Goal: Transaction & Acquisition: Purchase product/service

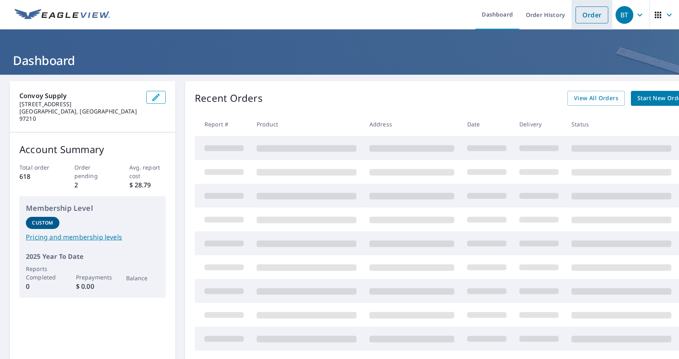
click at [580, 13] on link "Order" at bounding box center [592, 14] width 33 height 17
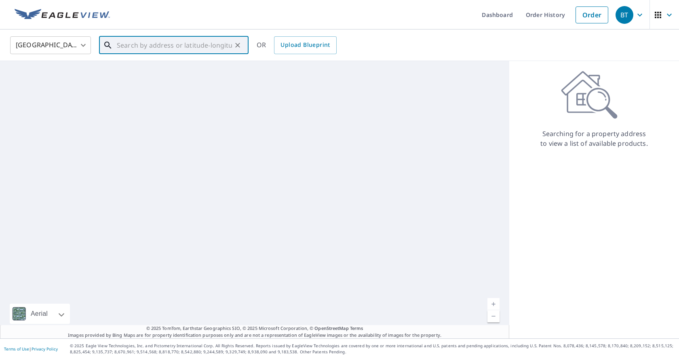
click at [131, 47] on input "text" at bounding box center [174, 45] width 115 height 23
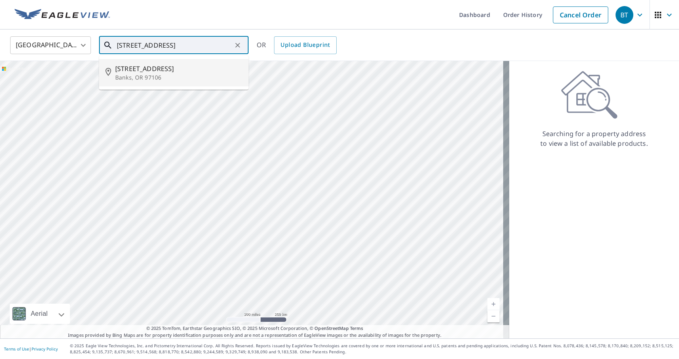
click at [139, 70] on span "[STREET_ADDRESS]" at bounding box center [178, 69] width 127 height 10
type input "[STREET_ADDRESS][PERSON_NAME]"
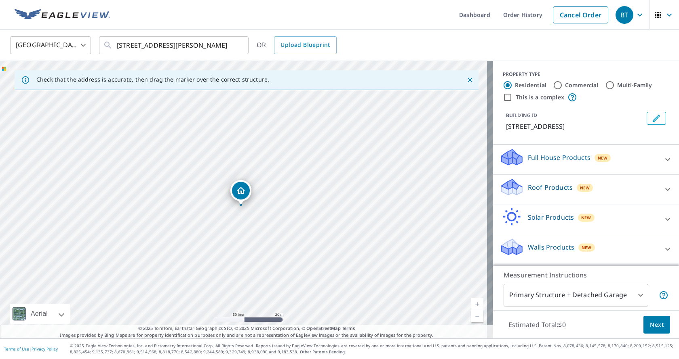
drag, startPoint x: 245, startPoint y: 183, endPoint x: 242, endPoint y: 190, distance: 7.1
click at [663, 190] on icon at bounding box center [668, 190] width 10 height 10
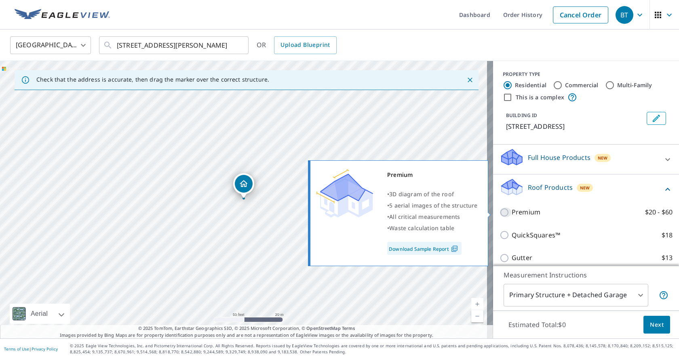
click at [500, 212] on input "Premium $20 - $60" at bounding box center [506, 213] width 12 height 10
checkbox input "true"
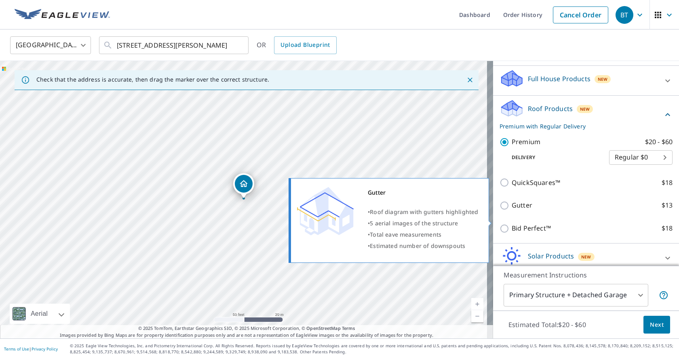
scroll to position [81, 0]
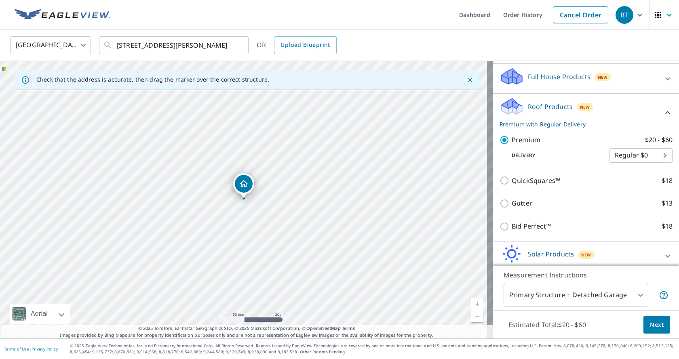
click at [656, 321] on span "Next" at bounding box center [657, 325] width 14 height 10
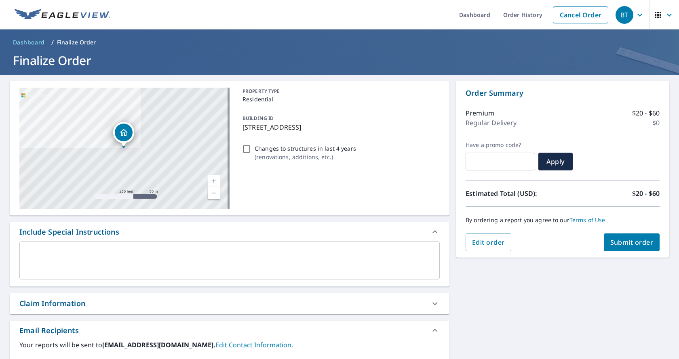
scroll to position [81, 0]
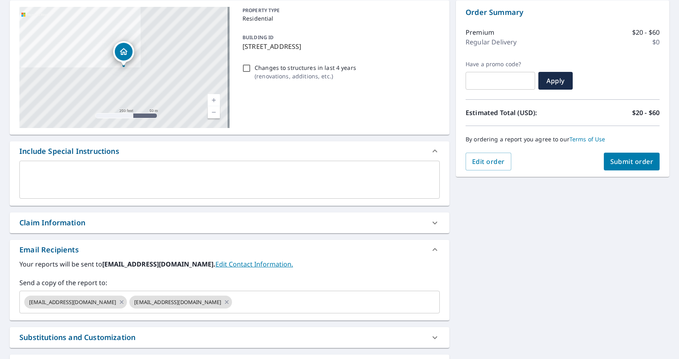
click at [99, 221] on div "Claim Information" at bounding box center [222, 222] width 406 height 11
checkbox input "true"
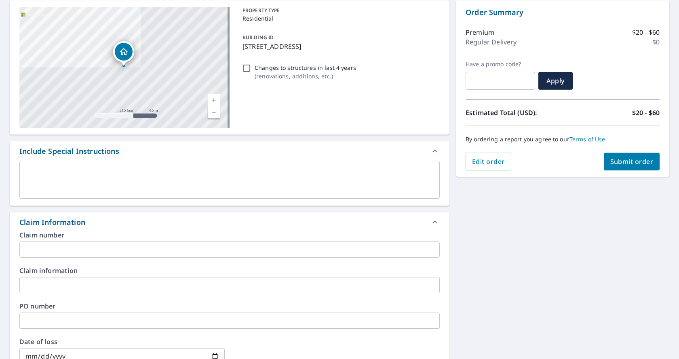
click at [93, 249] on input "text" at bounding box center [229, 250] width 420 height 16
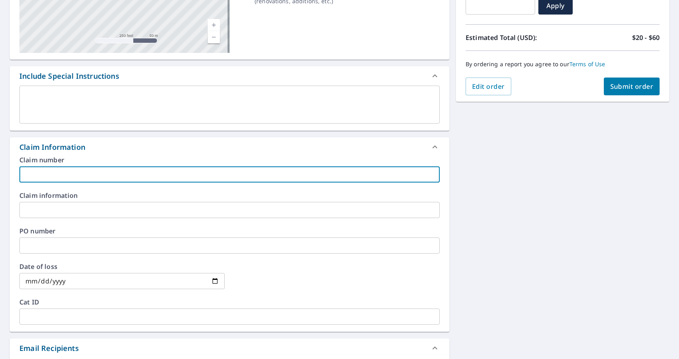
scroll to position [162, 0]
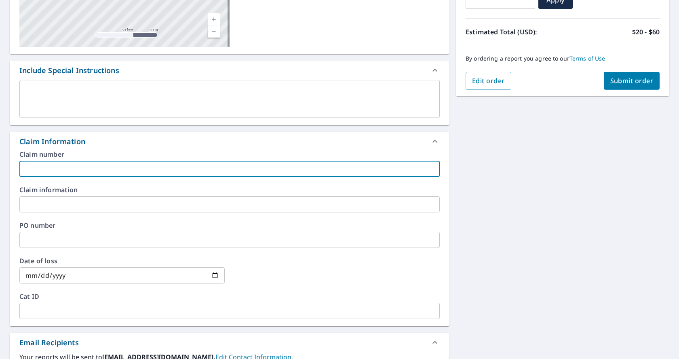
click at [70, 167] on input "text" at bounding box center [229, 169] width 420 height 16
type input "j"
checkbox input "true"
type input "j"
checkbox input "true"
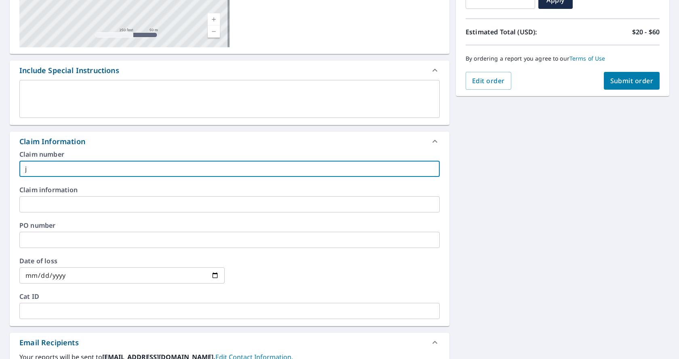
type input "j v"
checkbox input "true"
type input "j va"
checkbox input "true"
type input "[PERSON_NAME]"
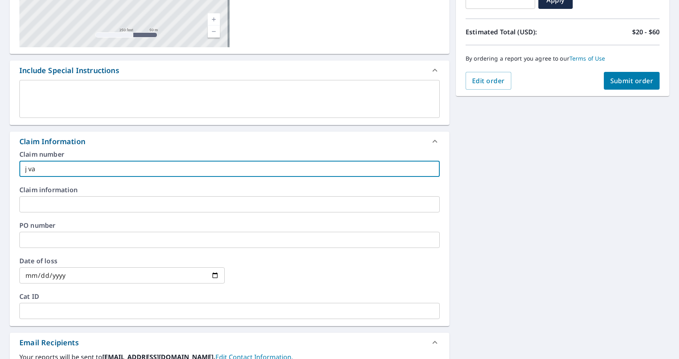
checkbox input "true"
type input "j vaug"
checkbox input "true"
type input "[PERSON_NAME]"
checkbox input "true"
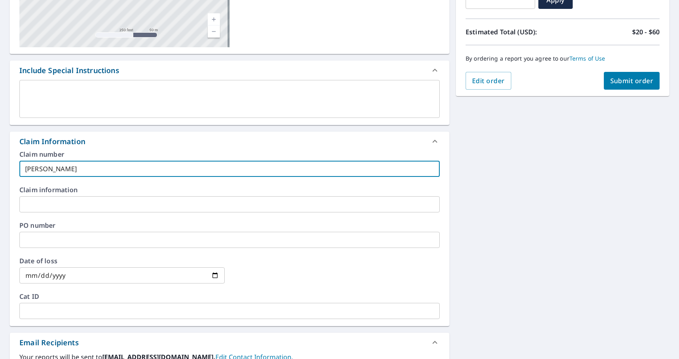
type input "j vaugha"
checkbox input "true"
type input "[PERSON_NAME]"
checkbox input "true"
type input "[PERSON_NAME]"
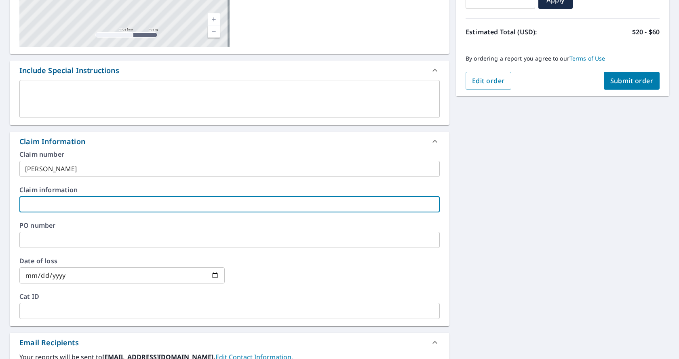
click at [50, 203] on input "text" at bounding box center [229, 204] width 420 height 16
type input "j"
checkbox input "true"
type input "ja"
checkbox input "true"
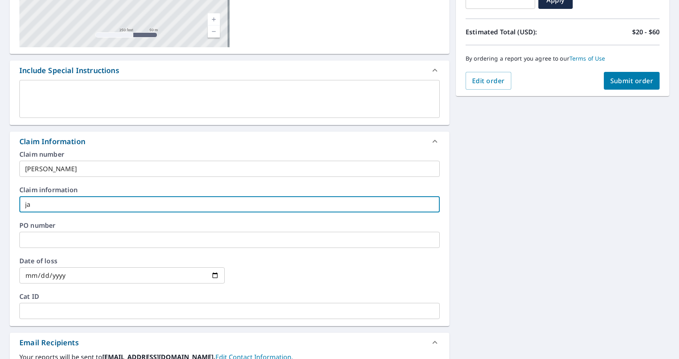
type input "jac"
checkbox input "true"
type input "jacl"
checkbox input "true"
type input "jacly"
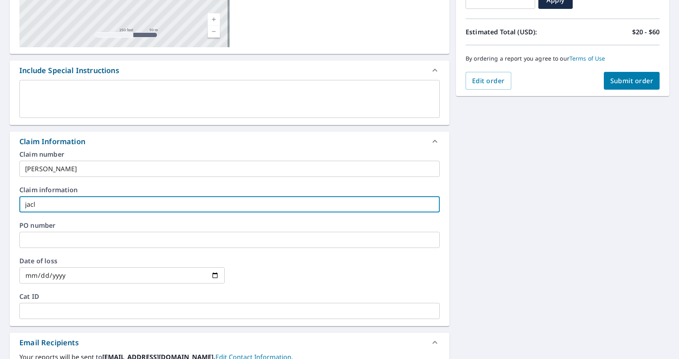
checkbox input "true"
type input "[PERSON_NAME]"
checkbox input "true"
type input "[PERSON_NAME]"
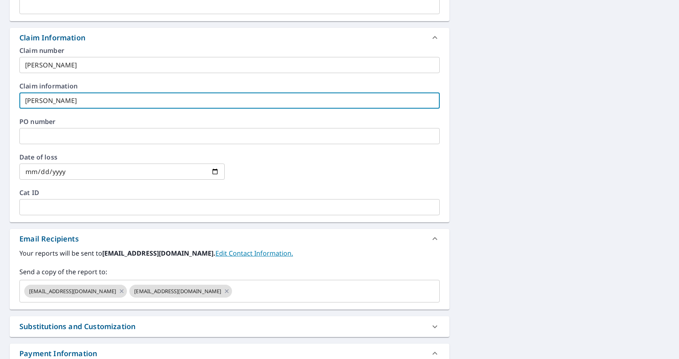
scroll to position [283, 0]
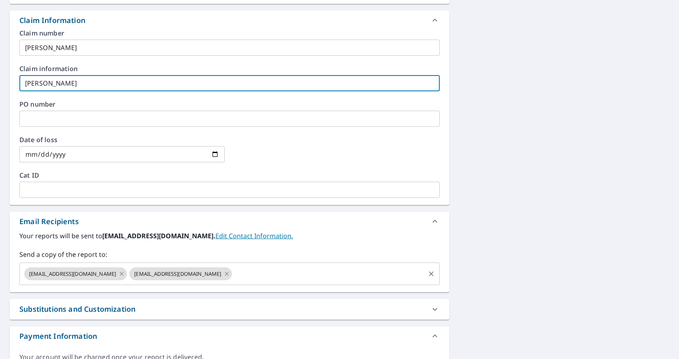
click at [224, 273] on icon at bounding box center [227, 274] width 6 height 9
checkbox input "true"
click at [193, 274] on input "text" at bounding box center [276, 273] width 296 height 15
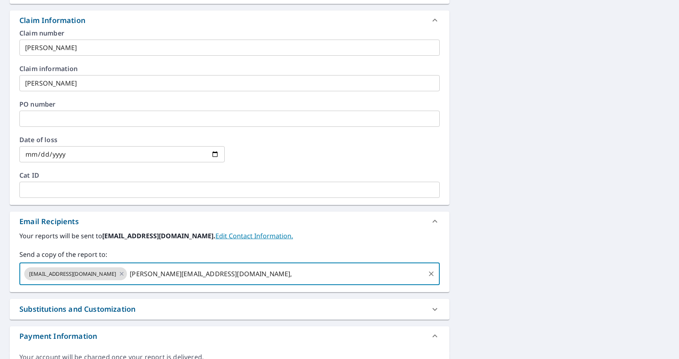
click at [193, 274] on input "[PERSON_NAME][EMAIL_ADDRESS][DOMAIN_NAME]," at bounding box center [276, 273] width 296 height 15
type input "[PERSON_NAME][EMAIL_ADDRESS][DOMAIN_NAME],"
checkbox input "true"
click at [320, 234] on label "Your reports will be sent to [EMAIL_ADDRESS][DOMAIN_NAME]. Edit Contact Informa…" at bounding box center [229, 236] width 420 height 10
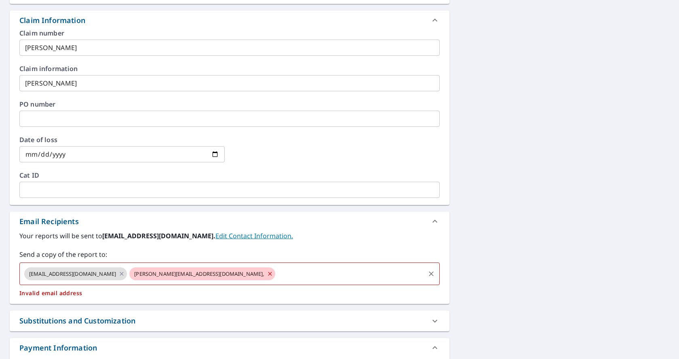
click at [276, 271] on input "text" at bounding box center [350, 273] width 148 height 15
type input "[PERSON_NAME][EMAIL_ADDRESS][DOMAIN_NAME]"
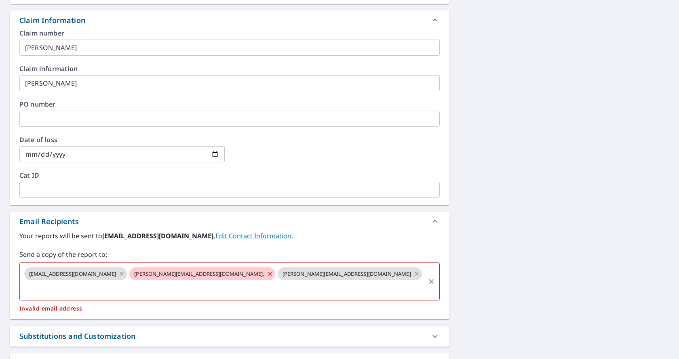
click at [172, 274] on span "[PERSON_NAME][EMAIL_ADDRESS][DOMAIN_NAME]," at bounding box center [198, 274] width 139 height 8
click at [171, 276] on span "[PERSON_NAME][EMAIL_ADDRESS][DOMAIN_NAME]," at bounding box center [198, 274] width 139 height 8
click at [267, 274] on icon at bounding box center [270, 274] width 6 height 9
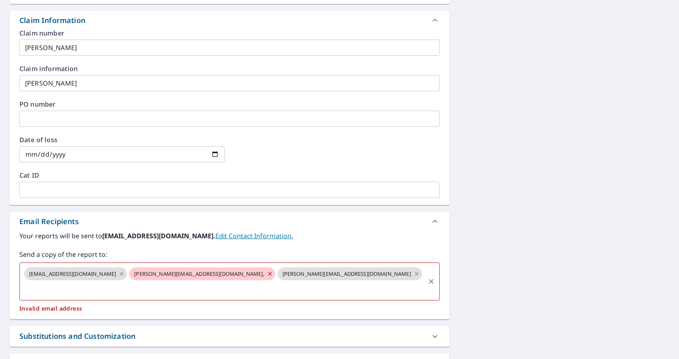
checkbox input "true"
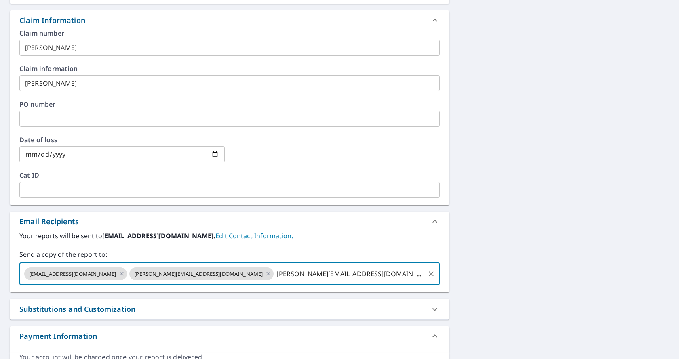
type input "[PERSON_NAME][EMAIL_ADDRESS][DOMAIN_NAME]"
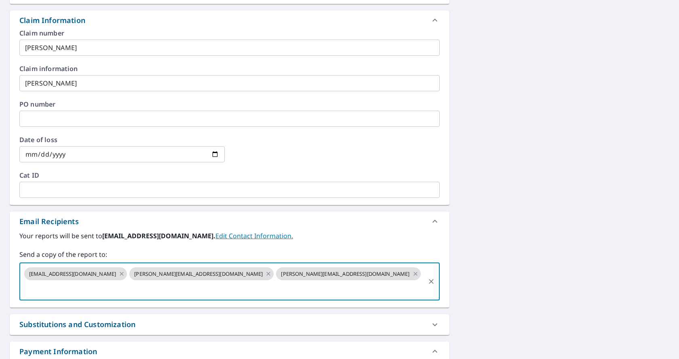
scroll to position [81, 0]
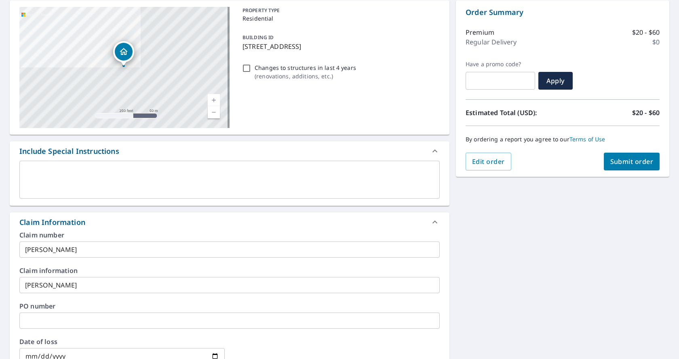
click at [625, 164] on span "Submit order" at bounding box center [631, 161] width 43 height 9
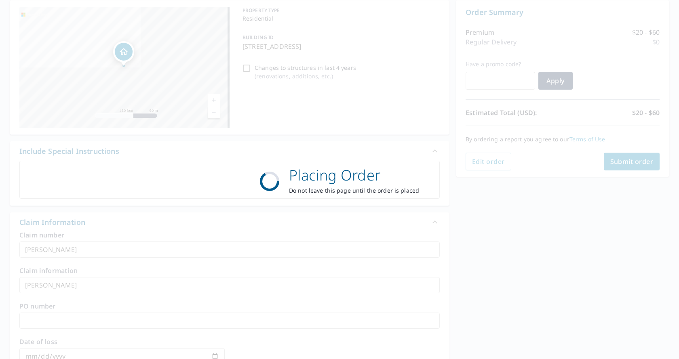
checkbox input "true"
